Goal: Task Accomplishment & Management: Manage account settings

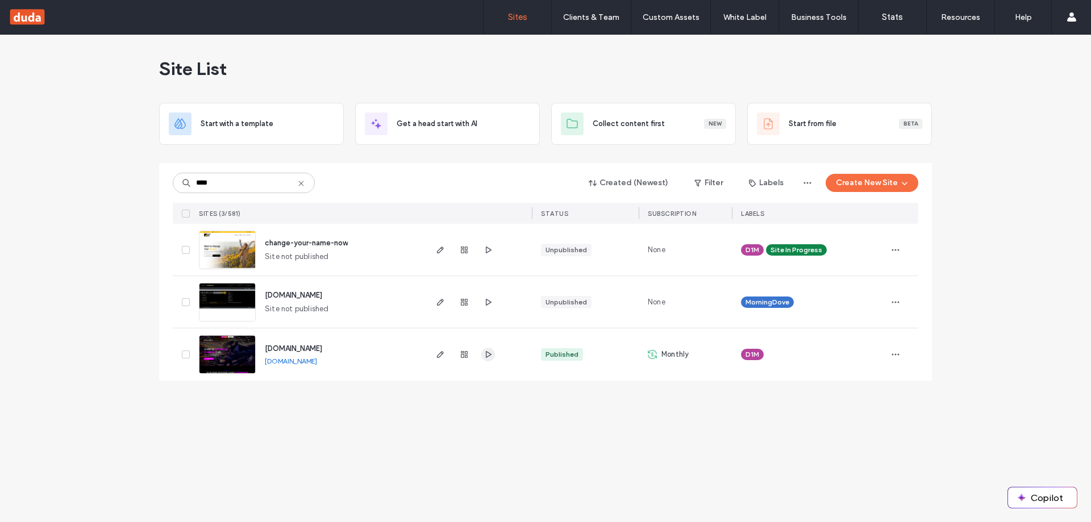
click at [490, 359] on icon "button" at bounding box center [488, 354] width 9 height 9
click at [442, 357] on icon "button" at bounding box center [440, 354] width 9 height 9
click at [433, 439] on div "Site List Start with a template Get a head start with AI Collect content first …" at bounding box center [545, 278] width 1091 height 487
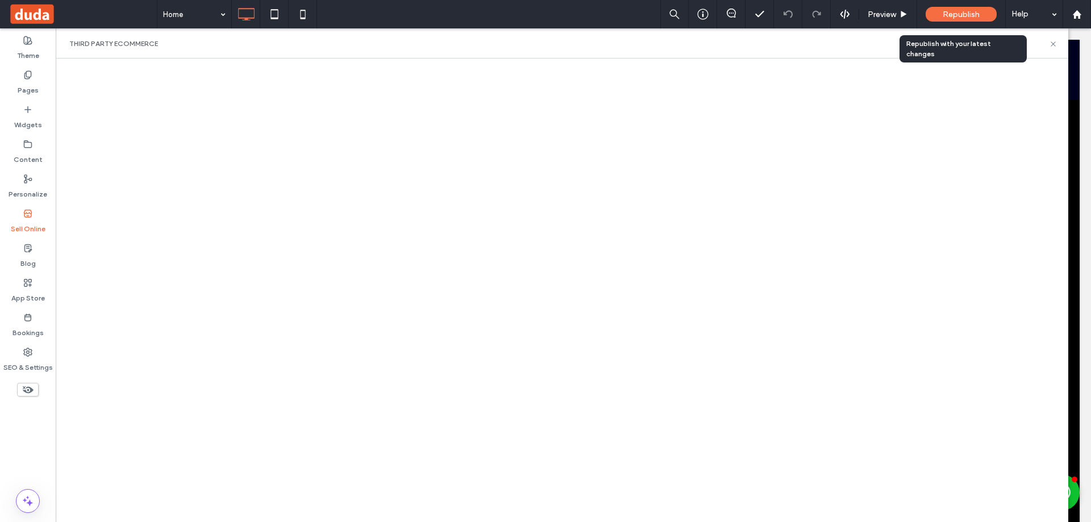
click at [955, 7] on div "Republish" at bounding box center [961, 14] width 71 height 15
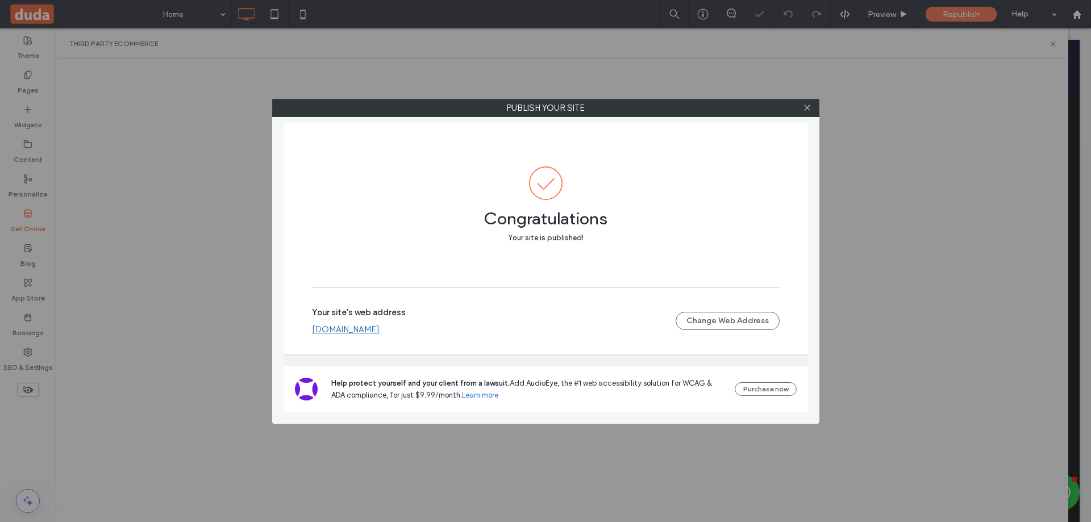
click at [380, 333] on link "[DOMAIN_NAME]" at bounding box center [346, 329] width 68 height 10
